Goal: Use online tool/utility: Utilize a website feature to perform a specific function

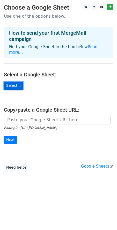
click at [11, 82] on link "Select..." at bounding box center [13, 86] width 19 height 8
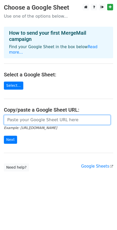
paste input "[URL][DOMAIN_NAME]"
type input "[URL][DOMAIN_NAME]"
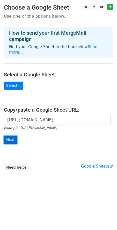
scroll to position [0, 0]
click at [12, 136] on input "Next" at bounding box center [10, 140] width 13 height 8
